Goal: Information Seeking & Learning: Learn about a topic

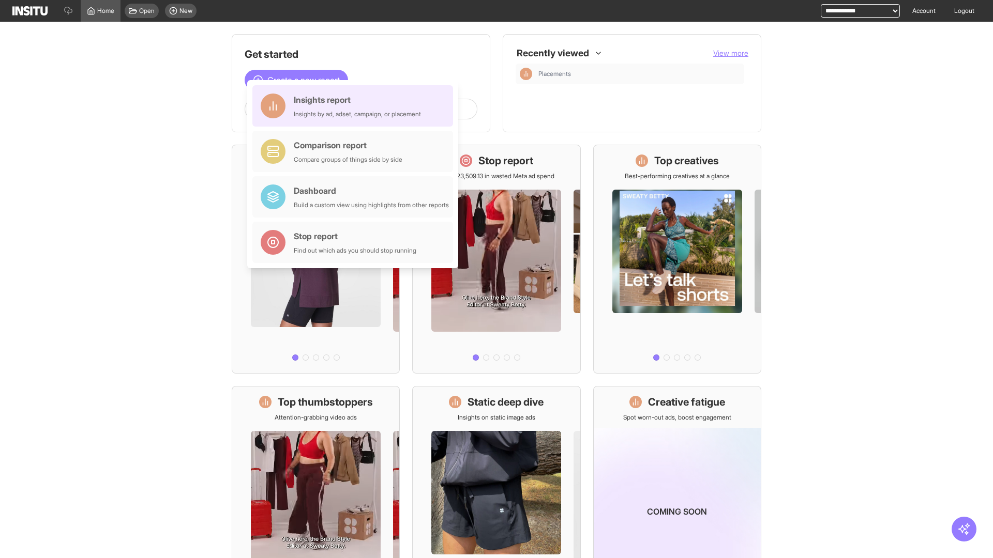
click at [355, 106] on div "Insights report Insights by ad, adset, campaign, or placement" at bounding box center [357, 106] width 127 height 25
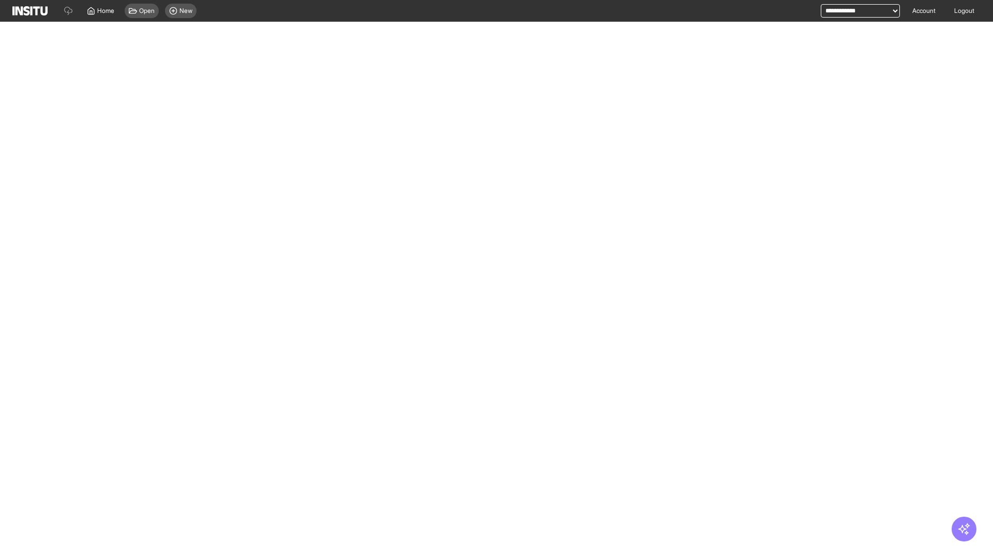
select select "**"
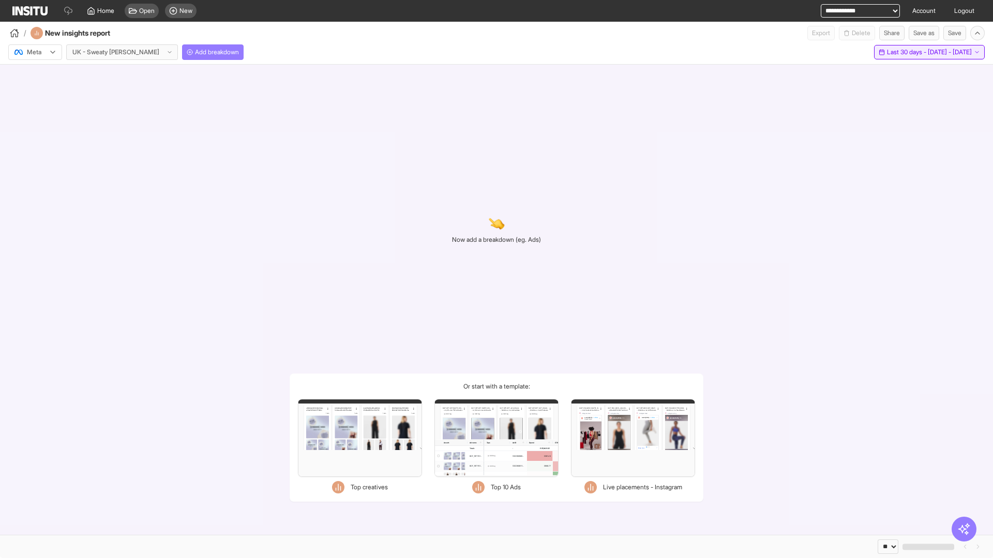
click at [907, 52] on span "Last 30 days - [DATE] - [DATE]" at bounding box center [929, 52] width 85 height 8
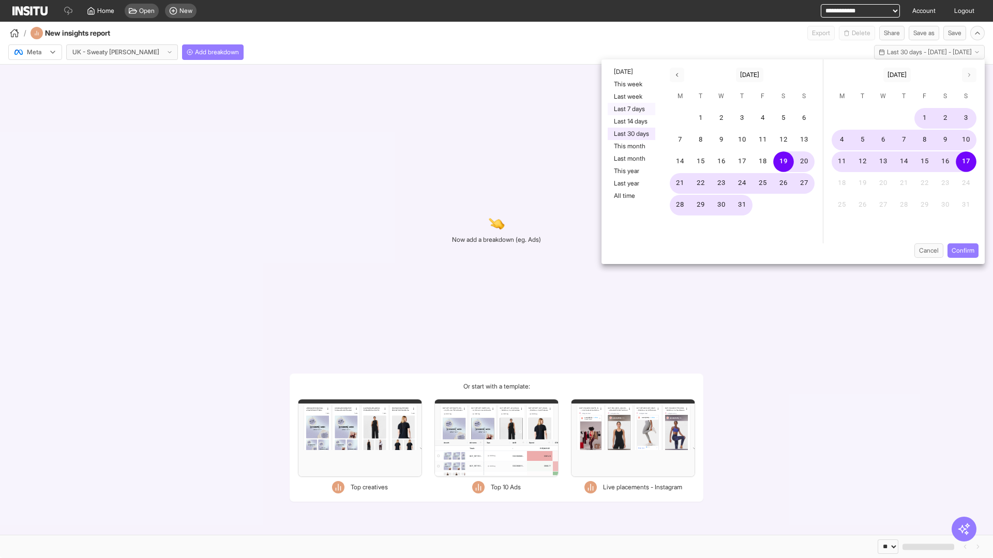
click at [630, 109] on button "Last 7 days" at bounding box center [632, 109] width 48 height 12
